Goal: Task Accomplishment & Management: Manage account settings

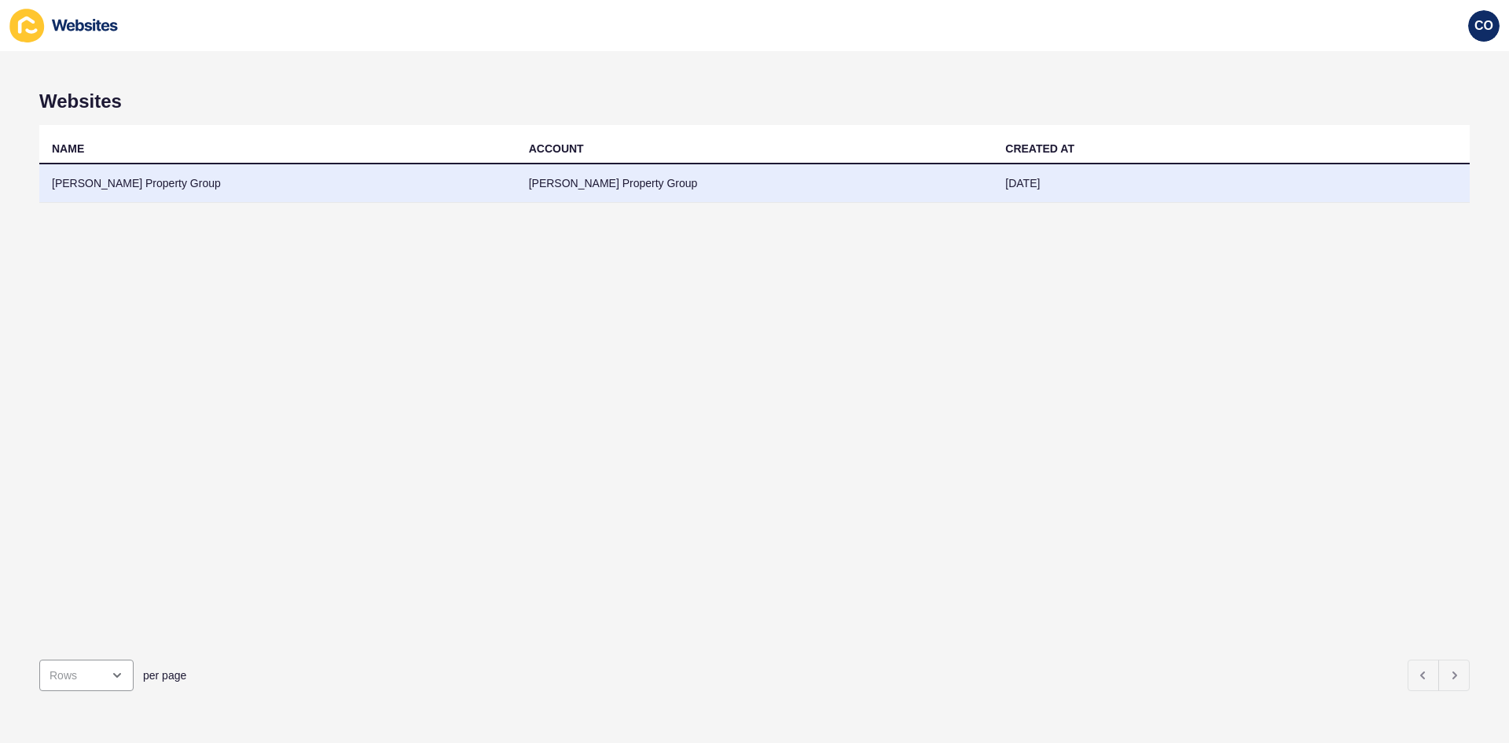
click at [124, 188] on td "[PERSON_NAME] Property Group" at bounding box center [277, 183] width 477 height 39
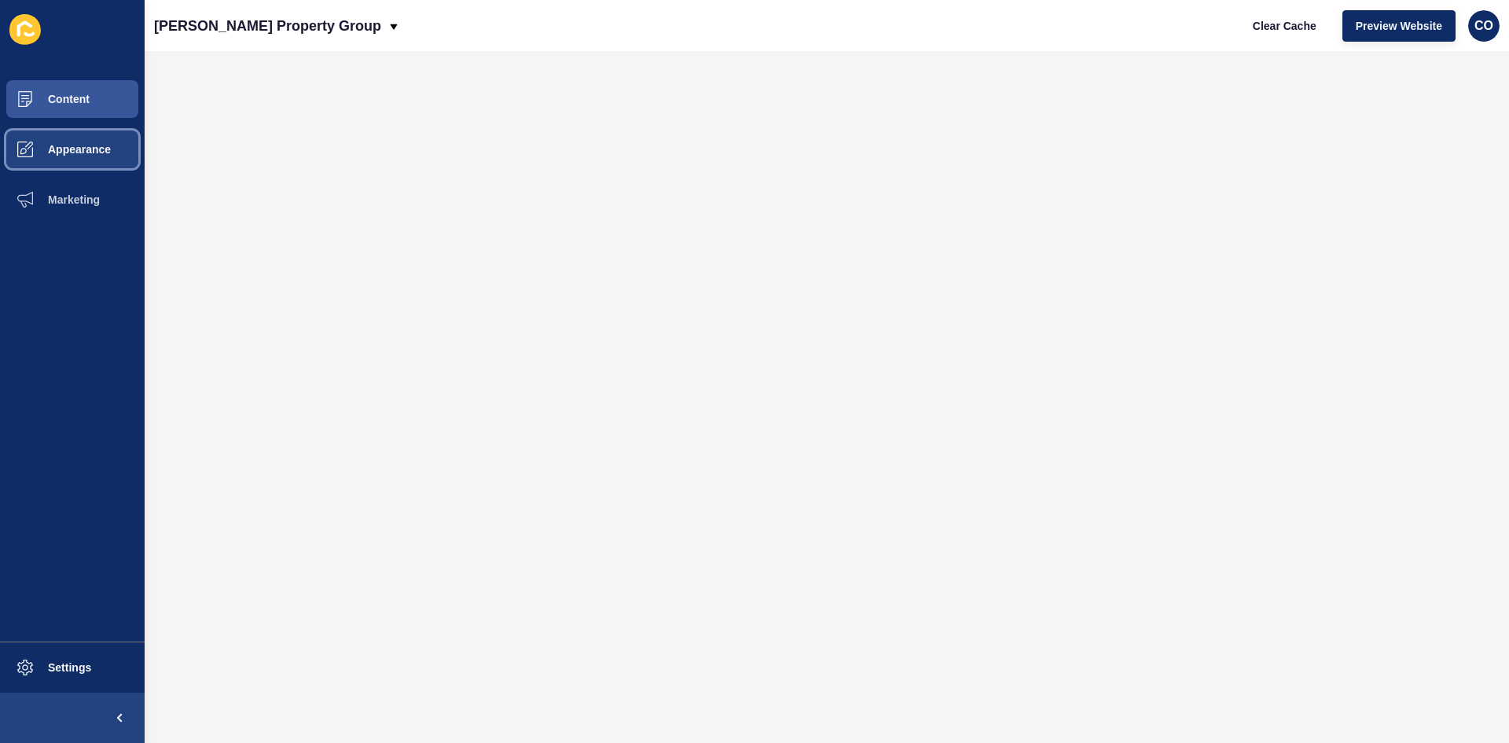
click at [92, 137] on button "Appearance" at bounding box center [72, 149] width 145 height 50
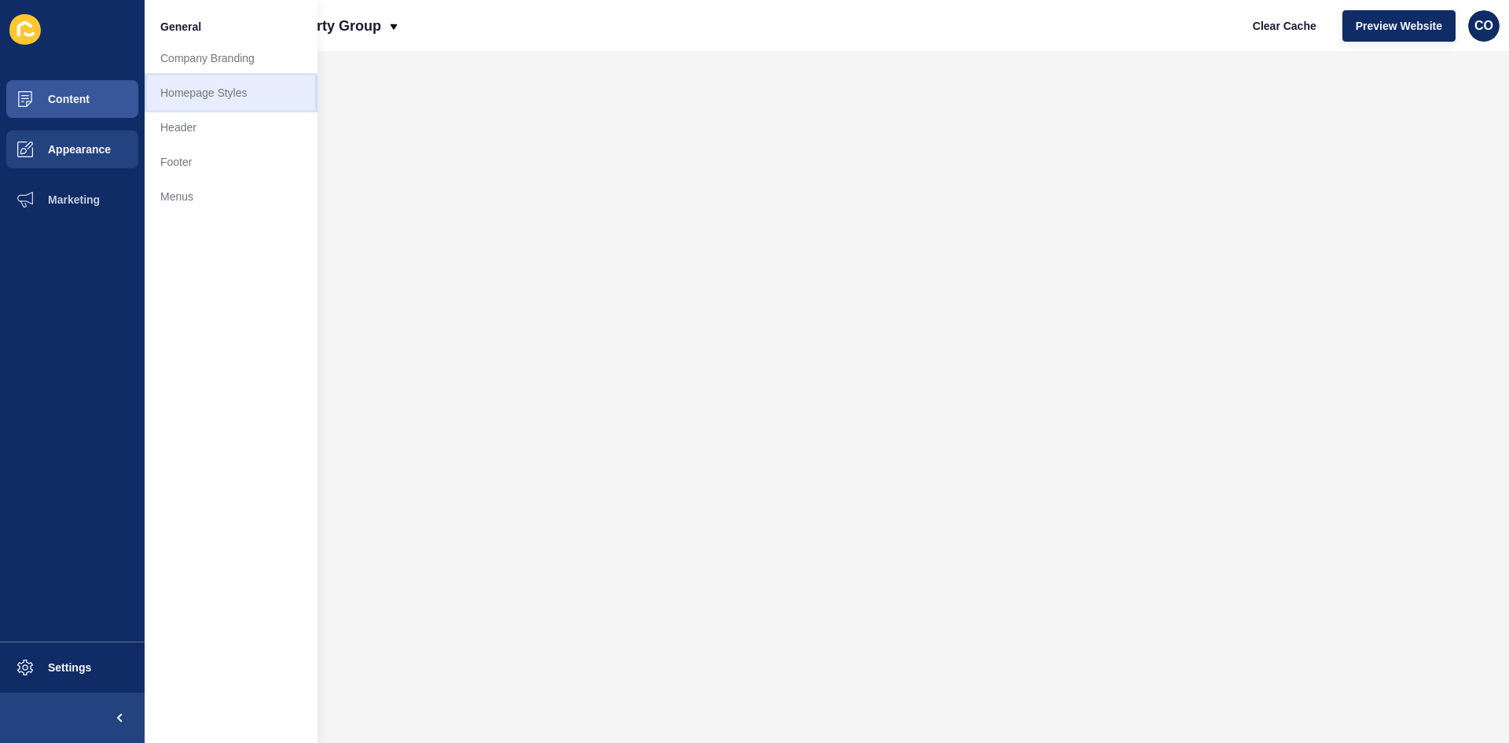
click at [243, 88] on link "Homepage Styles" at bounding box center [231, 92] width 173 height 35
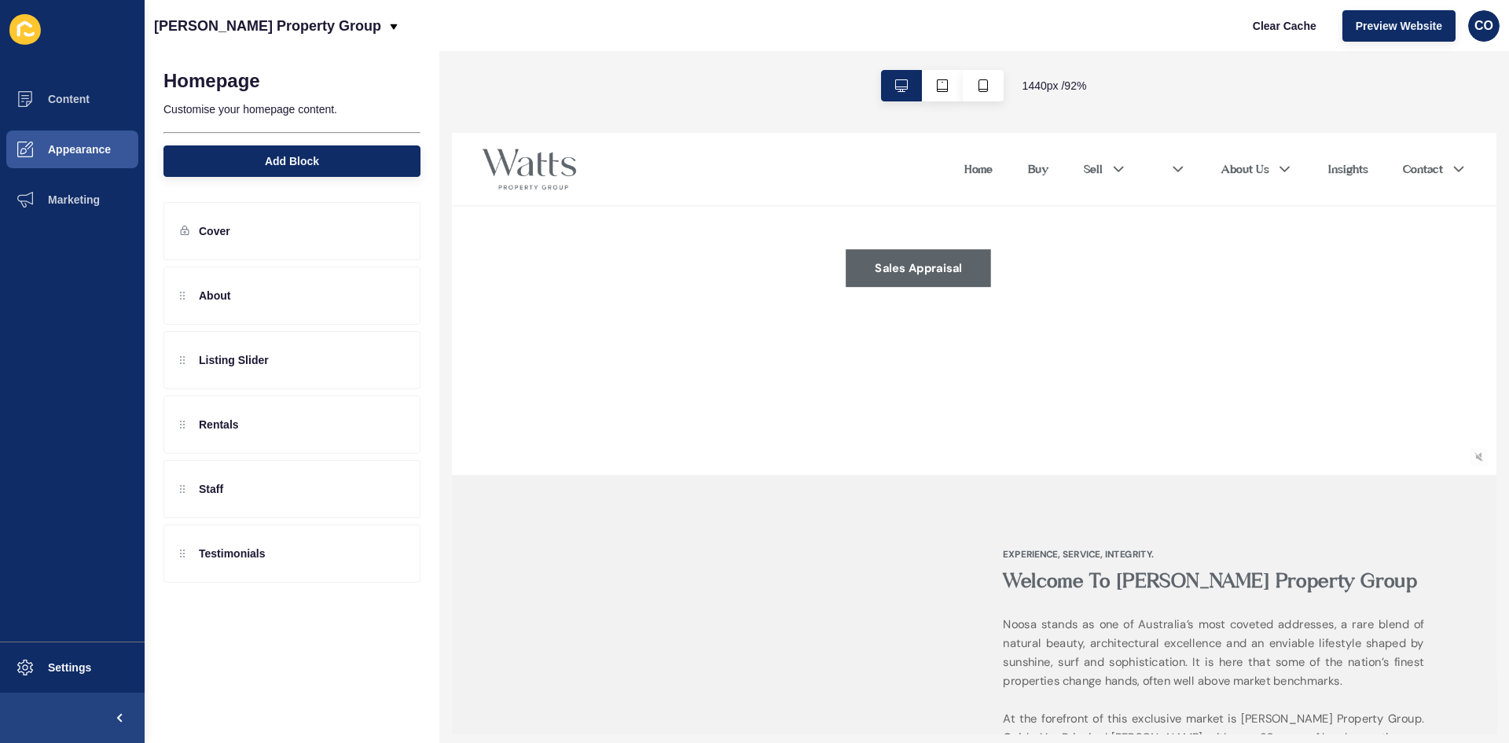
scroll to position [236, 0]
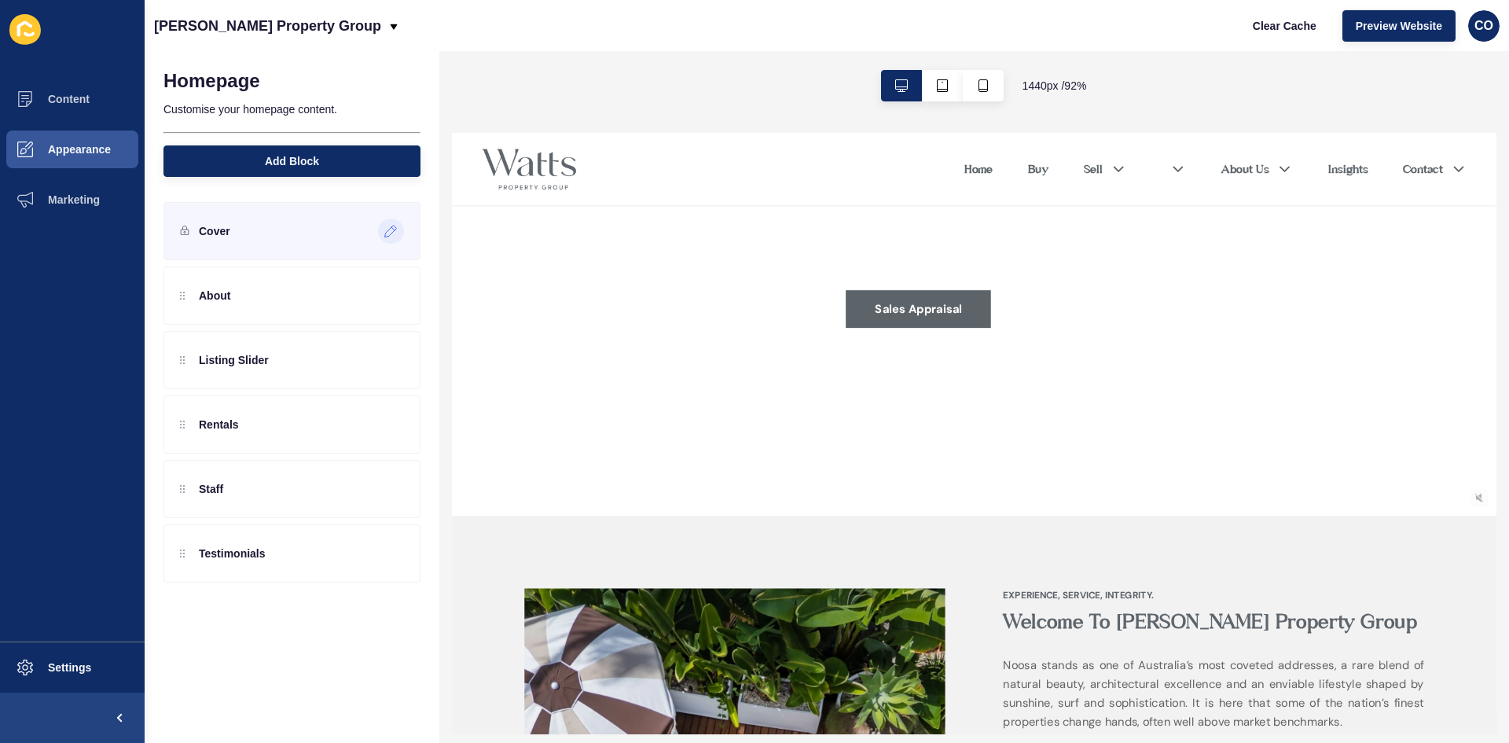
click at [387, 231] on icon at bounding box center [391, 232] width 12 height 12
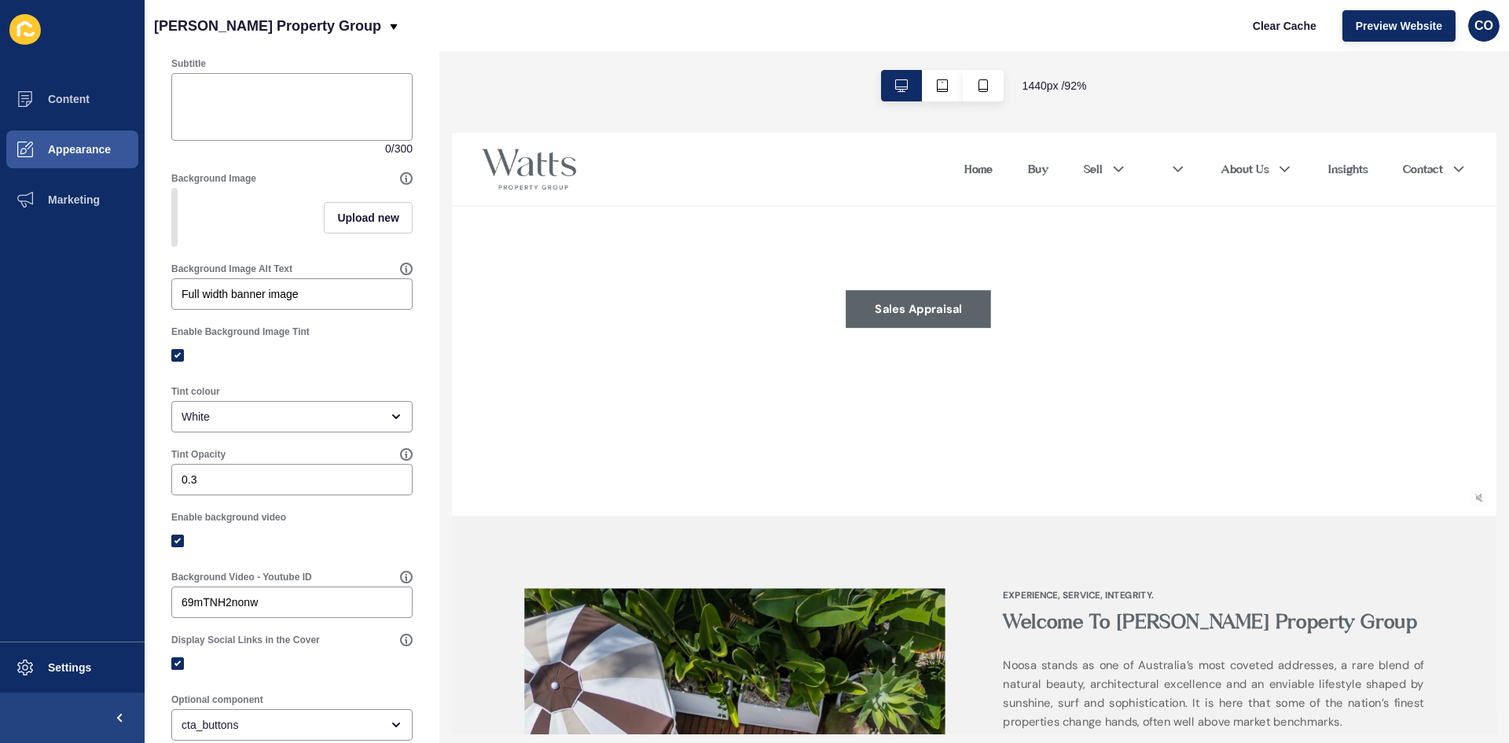
scroll to position [189, 0]
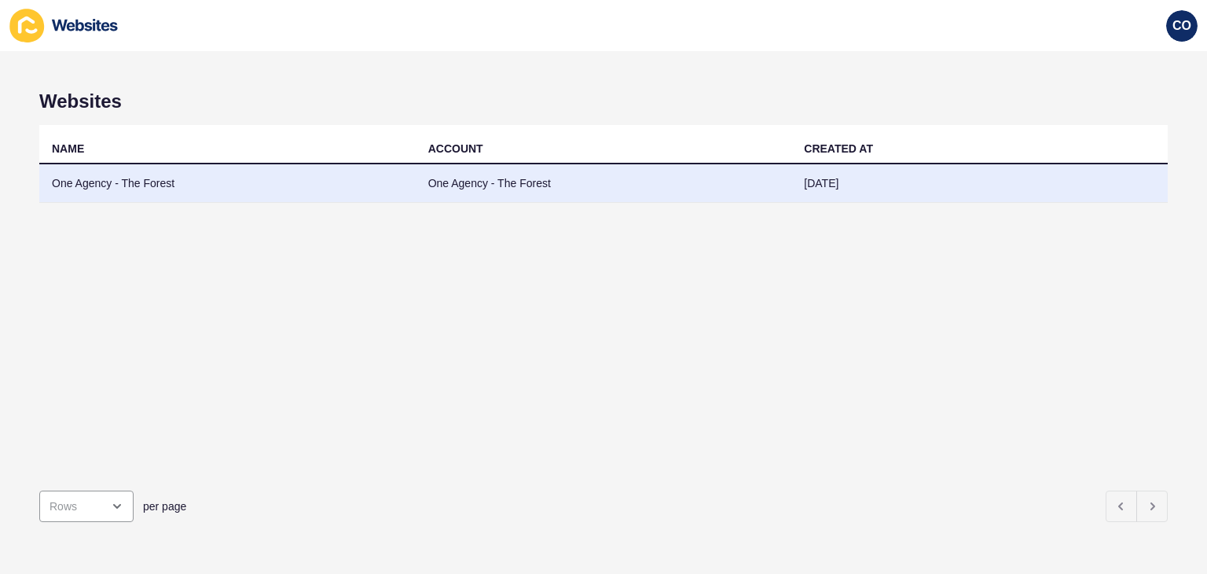
click at [108, 185] on td "One Agency - The Forest" at bounding box center [227, 183] width 376 height 39
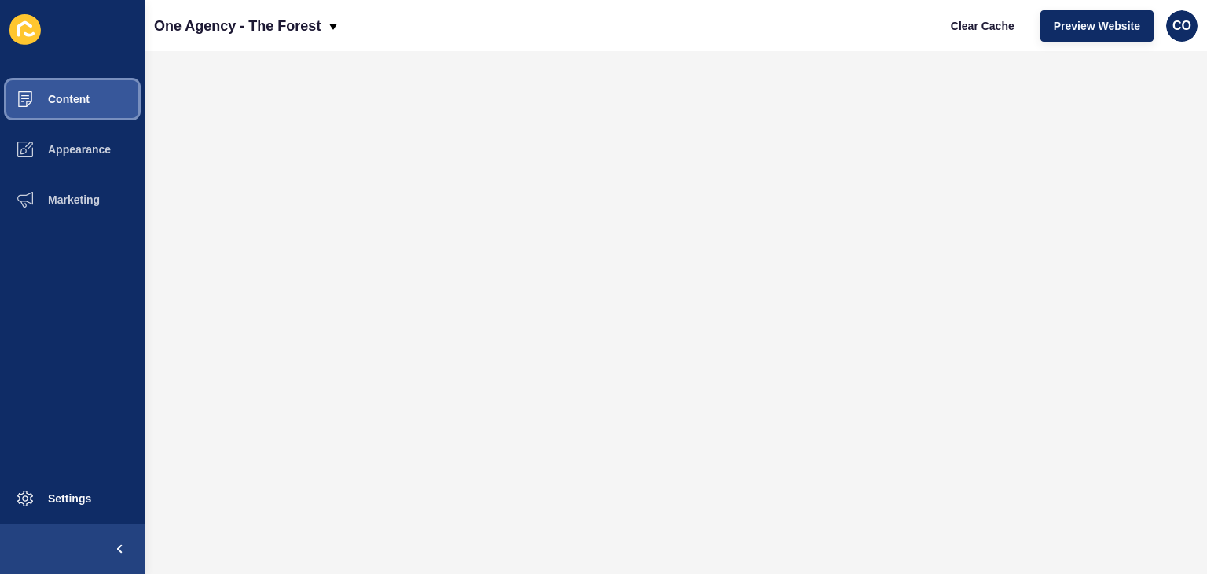
click at [90, 103] on button "Content" at bounding box center [72, 99] width 145 height 50
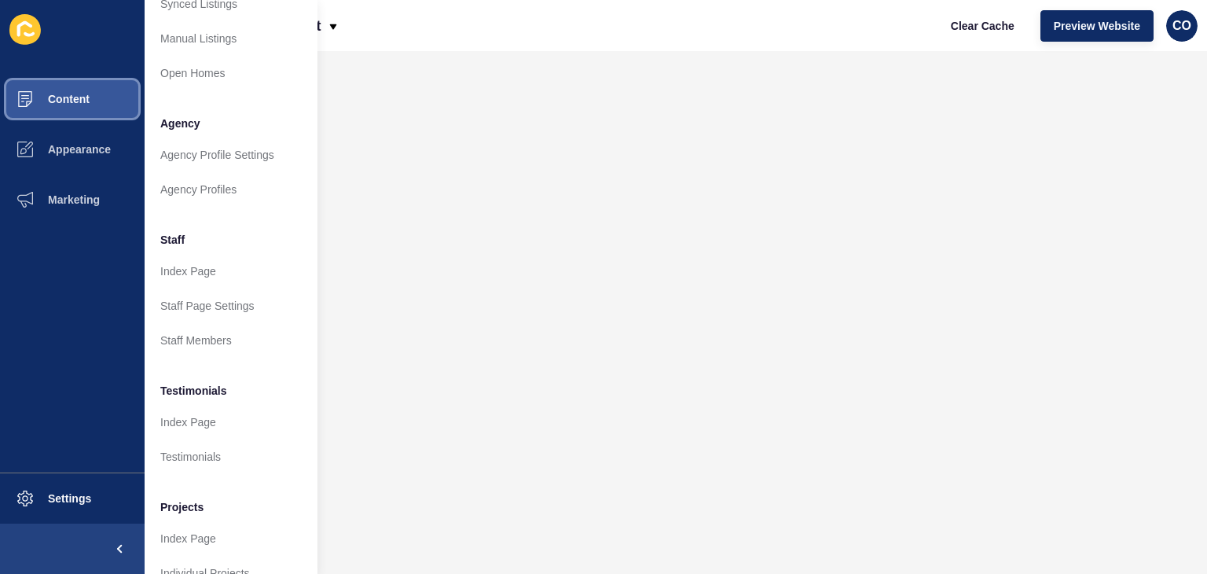
scroll to position [359, 0]
